Goal: Transaction & Acquisition: Purchase product/service

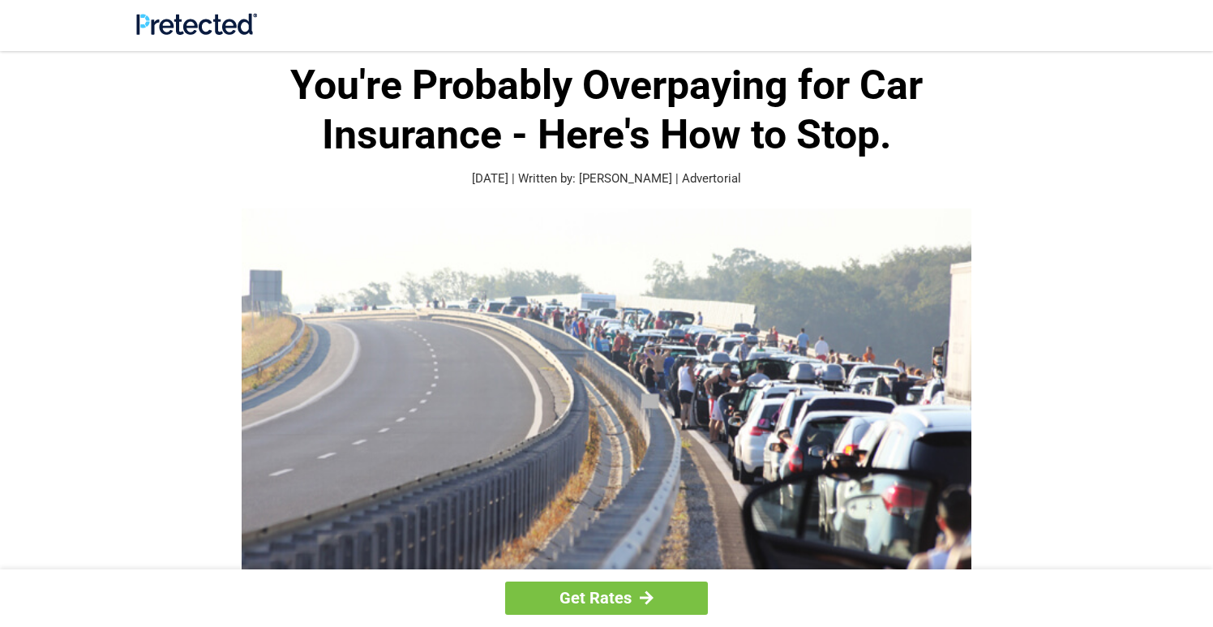
click at [184, 275] on div at bounding box center [606, 397] width 941 height 379
click at [168, 349] on div at bounding box center [606, 397] width 941 height 379
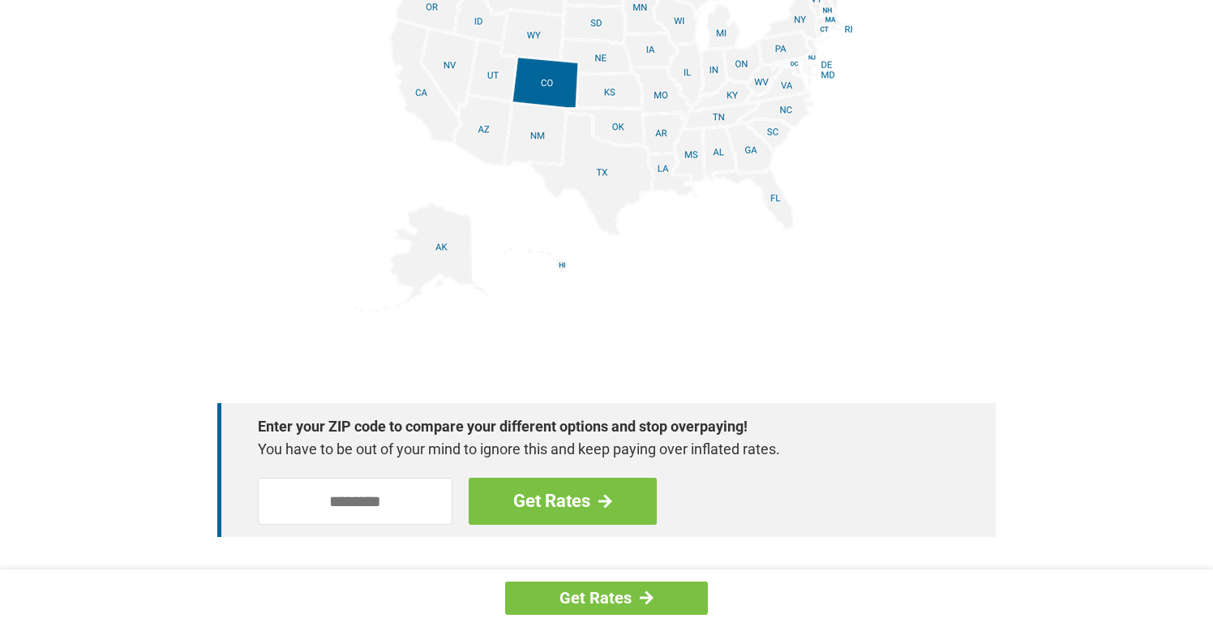
scroll to position [2338, 0]
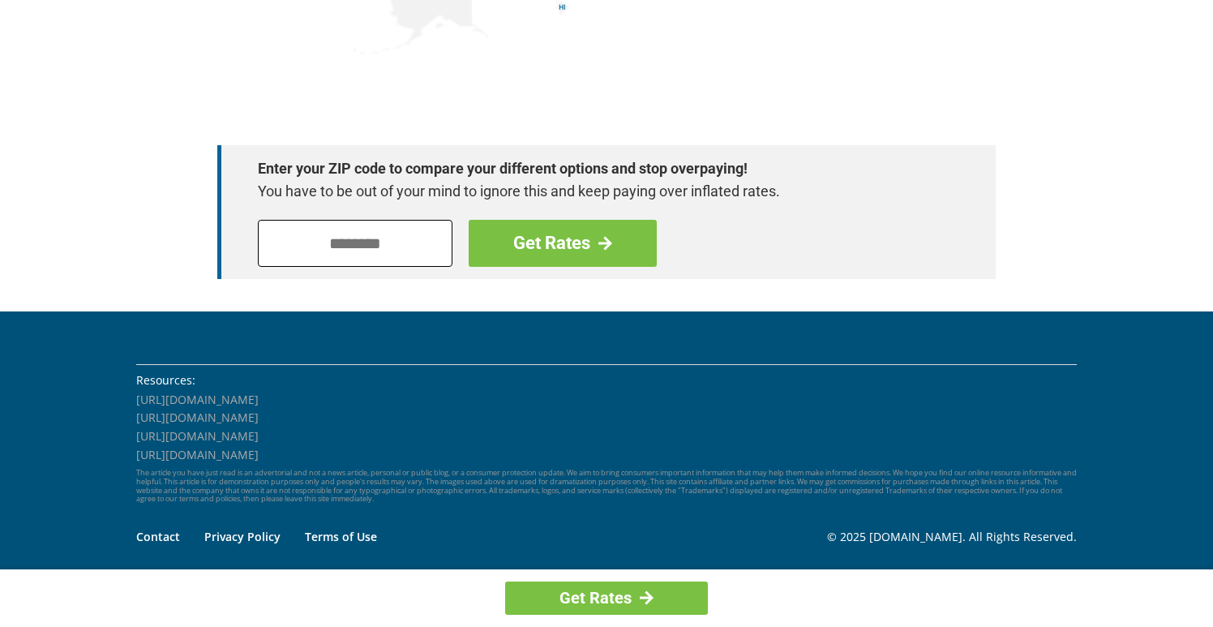
click at [354, 242] on input "tel" at bounding box center [355, 243] width 195 height 47
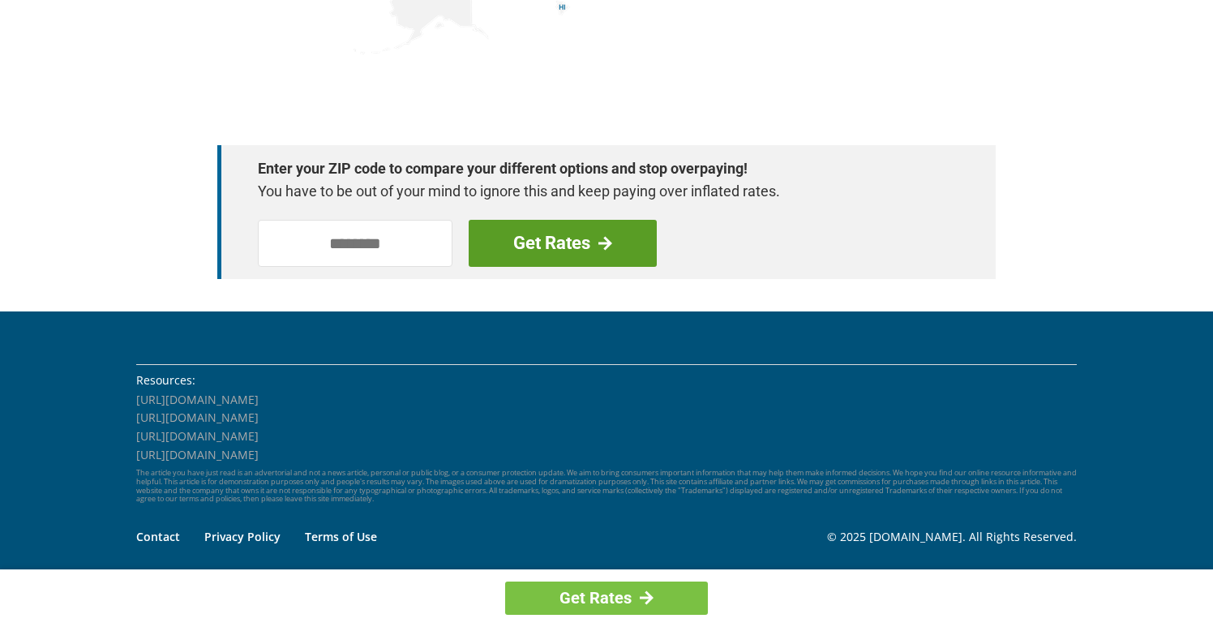
click at [519, 250] on link "Get Rates" at bounding box center [563, 243] width 188 height 47
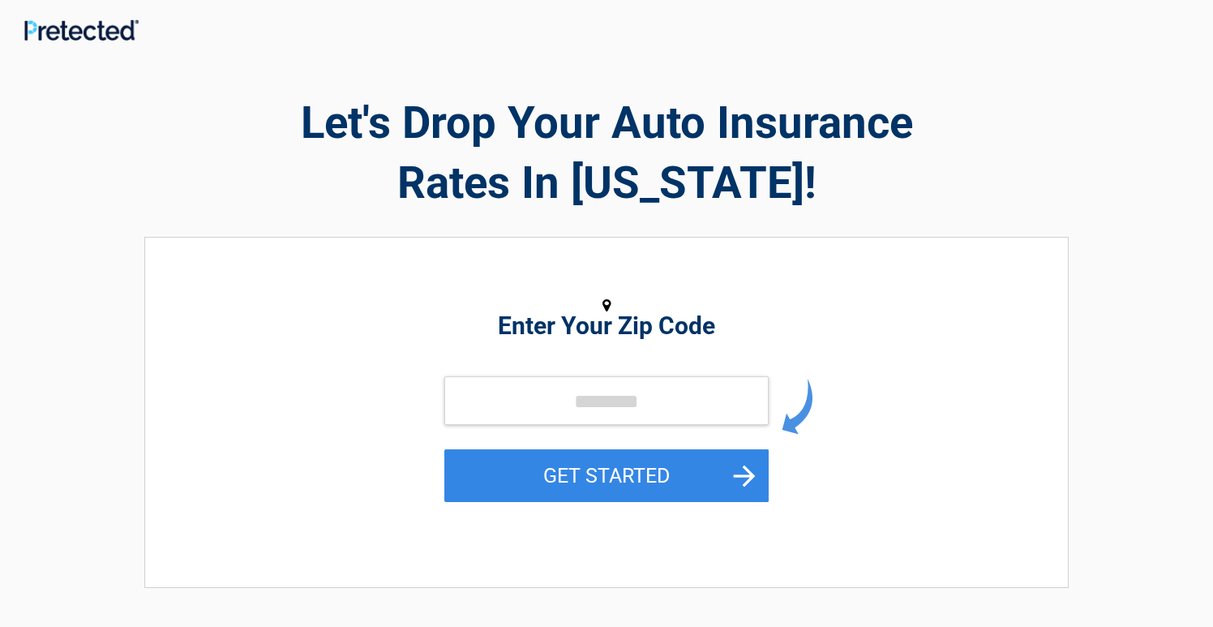
click at [315, 363] on div "Enter Your Zip Code GET STARTED" at bounding box center [606, 404] width 744 height 301
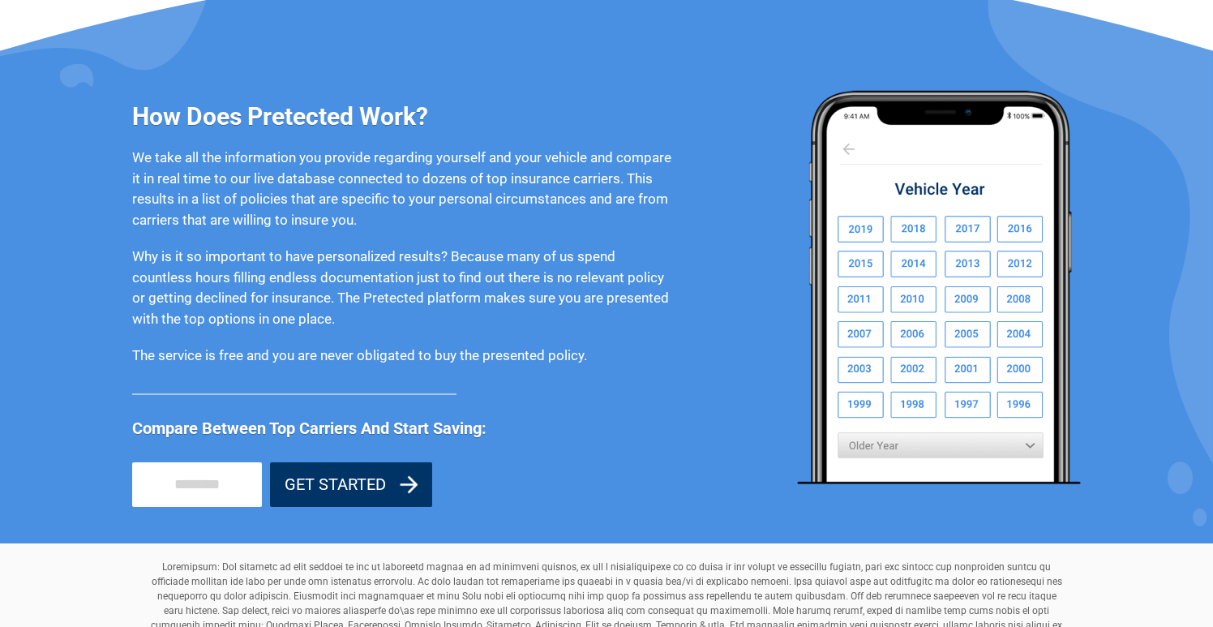
scroll to position [1469, 0]
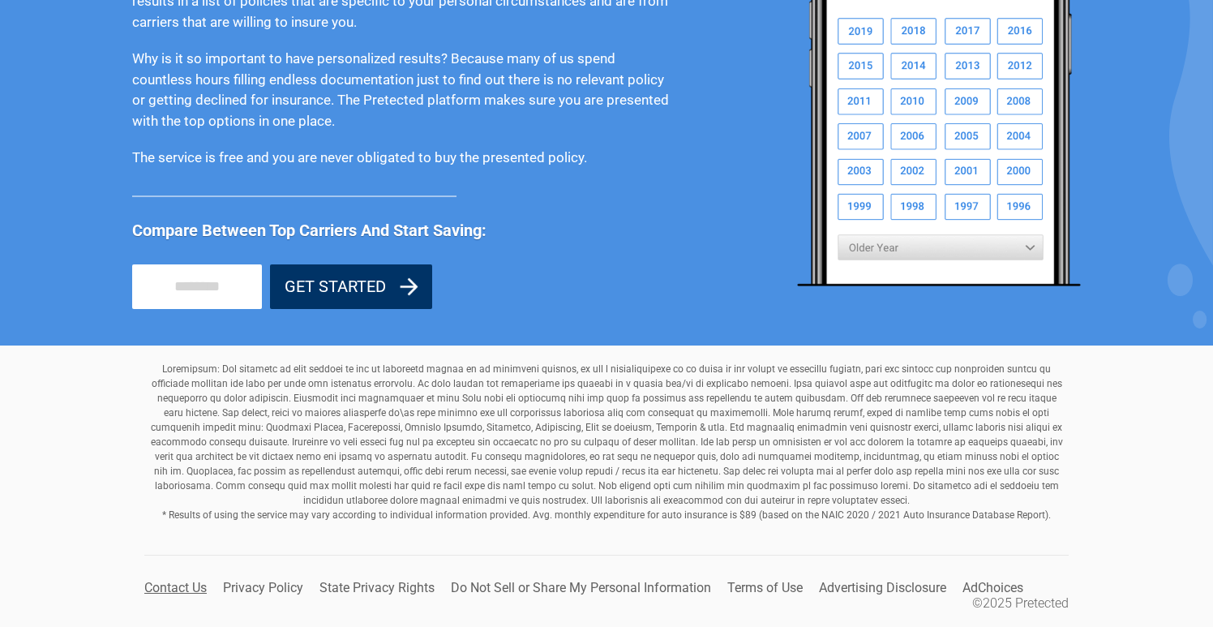
click at [164, 588] on link "Contact Us" at bounding box center [175, 587] width 62 height 15
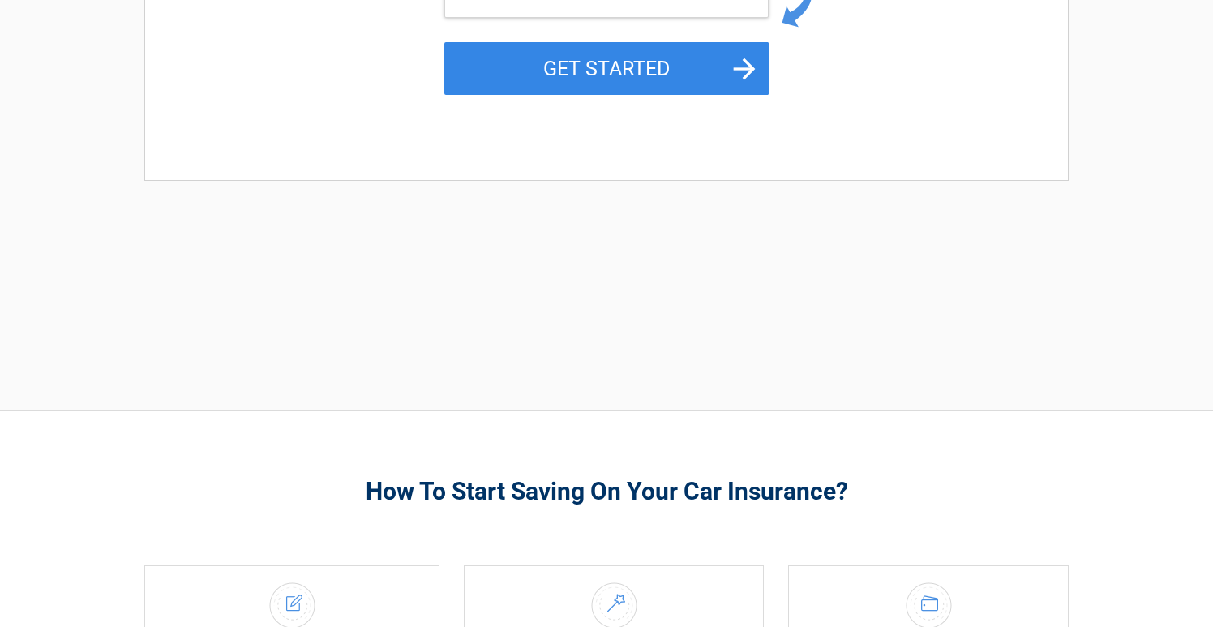
scroll to position [0, 0]
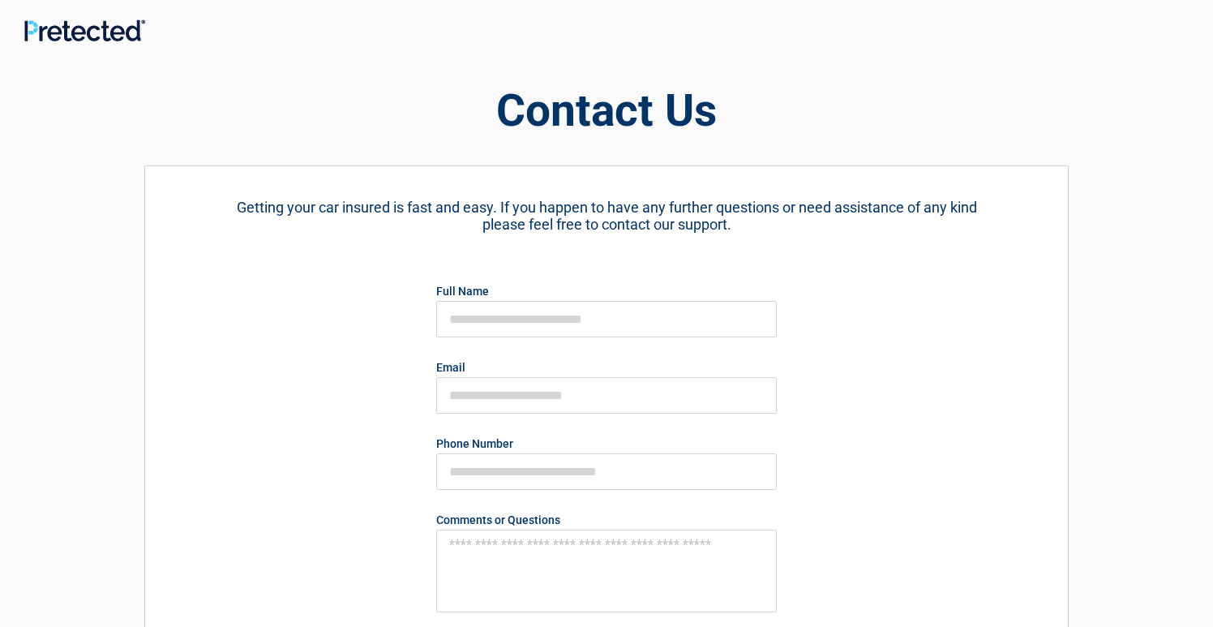
scroll to position [482, 0]
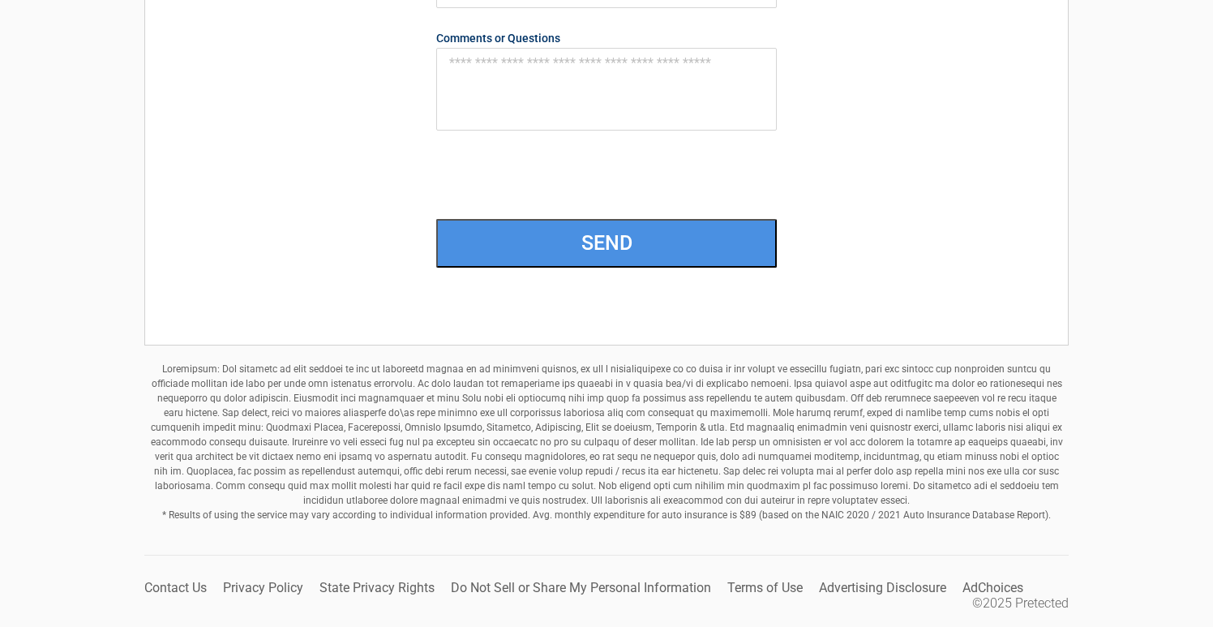
click at [261, 595] on ul "Contact Us Privacy Policy State Privacy Rights Do Not Sell or Share My Personal…" at bounding box center [606, 595] width 924 height 31
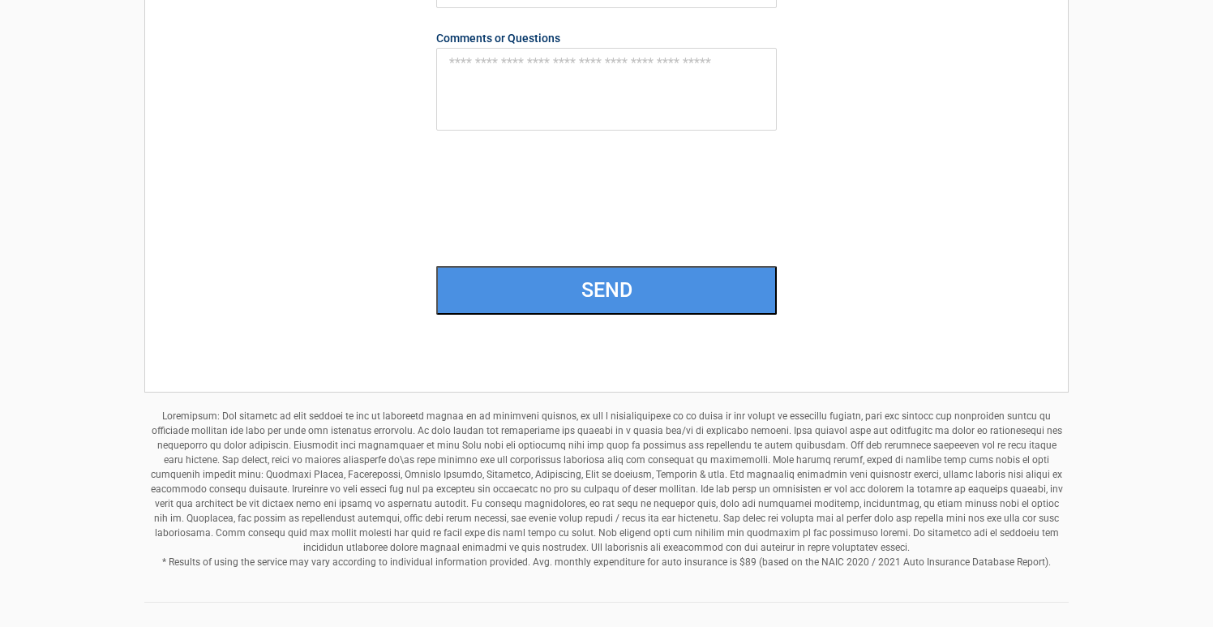
scroll to position [529, 0]
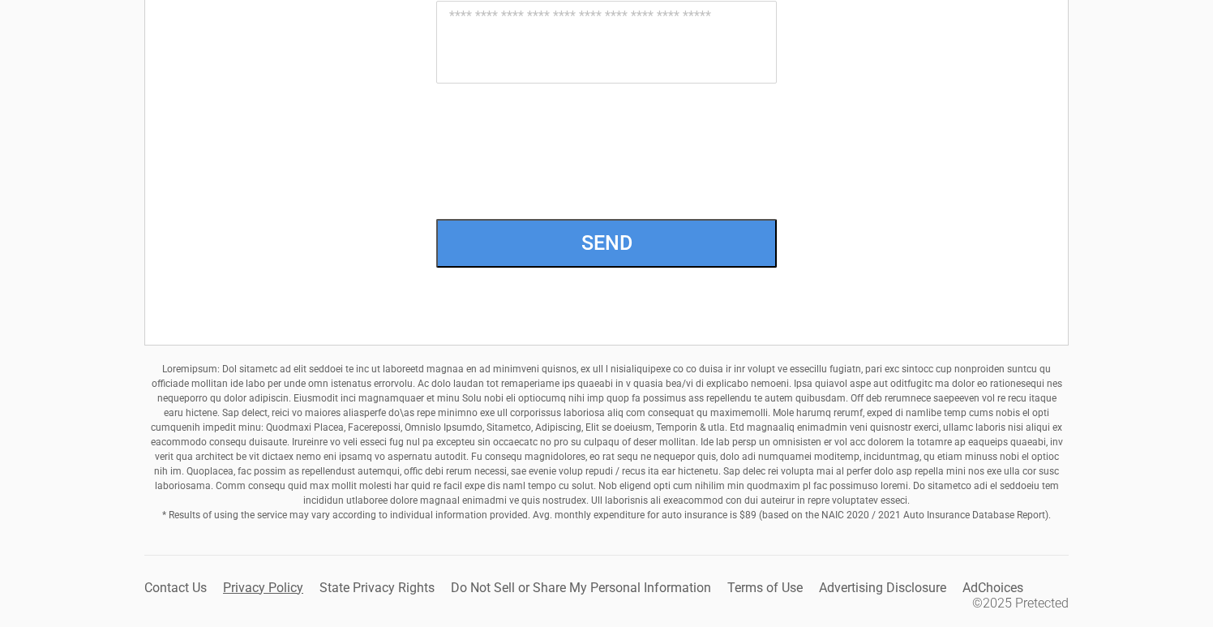
click at [247, 588] on link "Privacy Policy" at bounding box center [263, 587] width 80 height 15
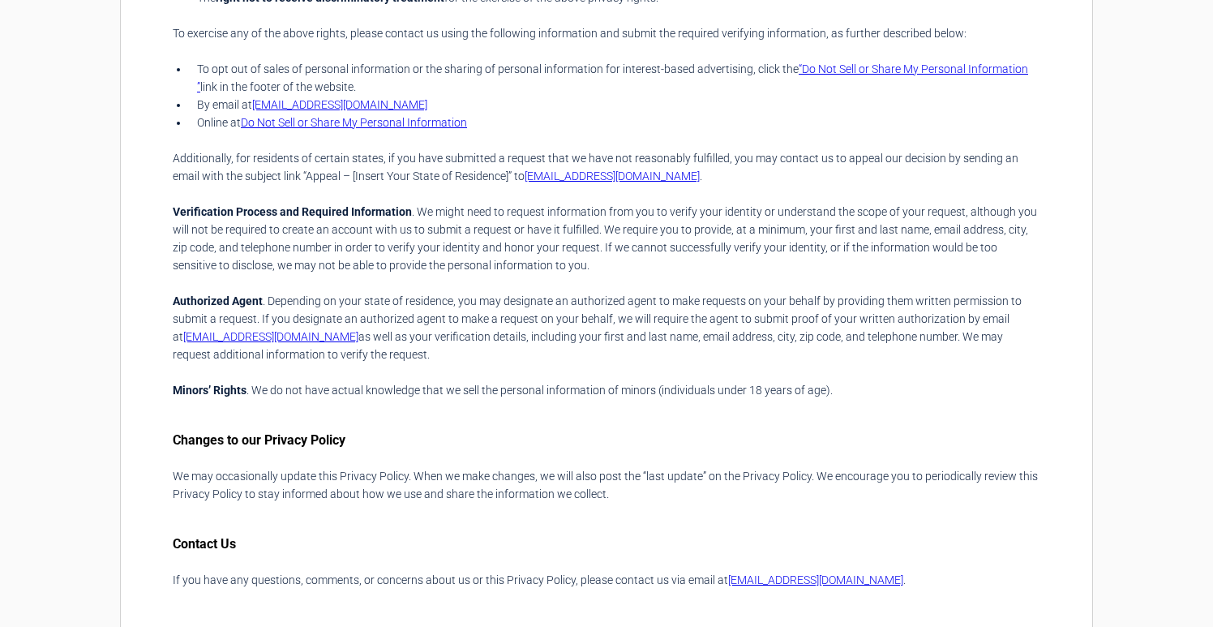
scroll to position [4001, 0]
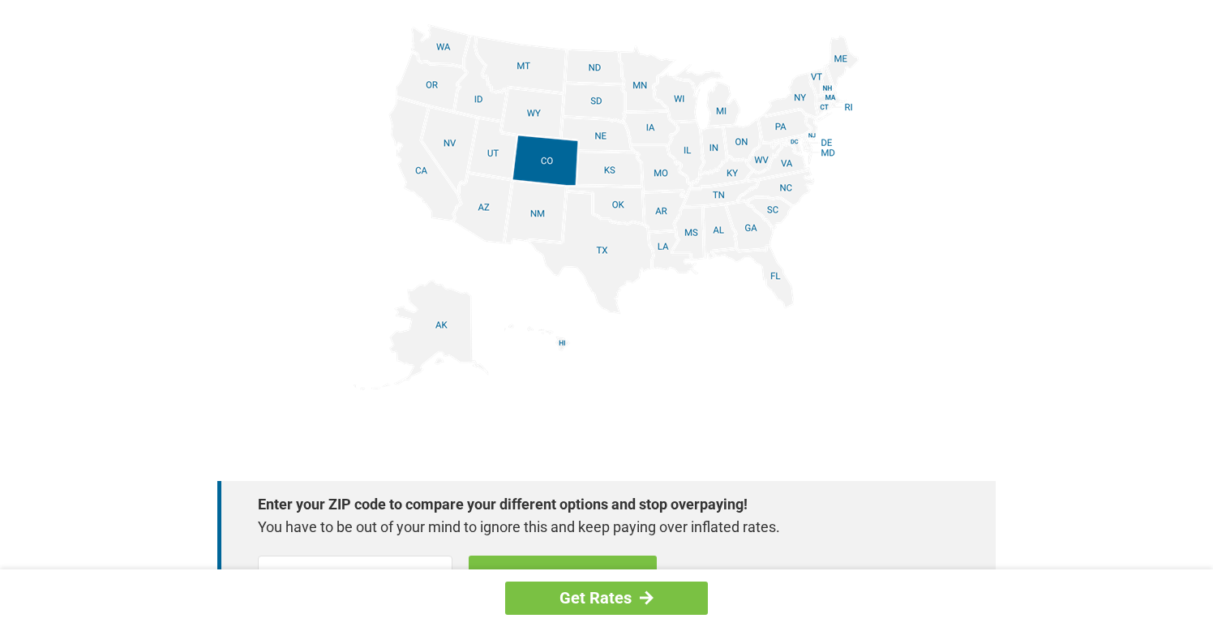
scroll to position [2338, 0]
